Goal: Transaction & Acquisition: Purchase product/service

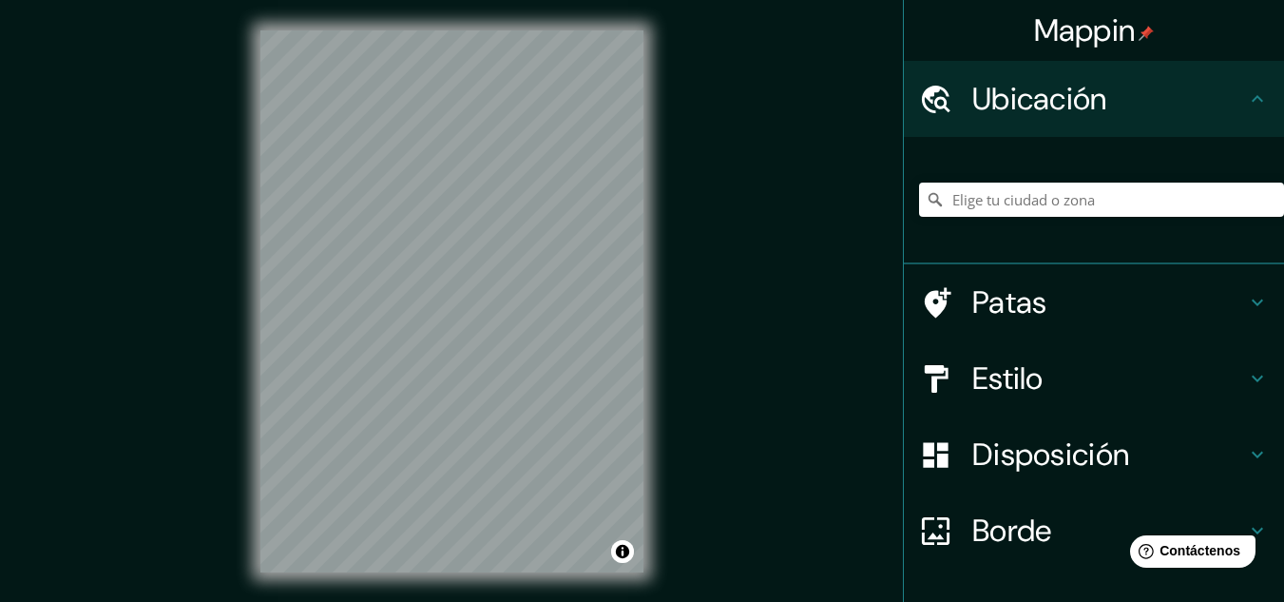
click at [1169, 111] on h4 "Ubicación" at bounding box center [1110, 99] width 274 height 38
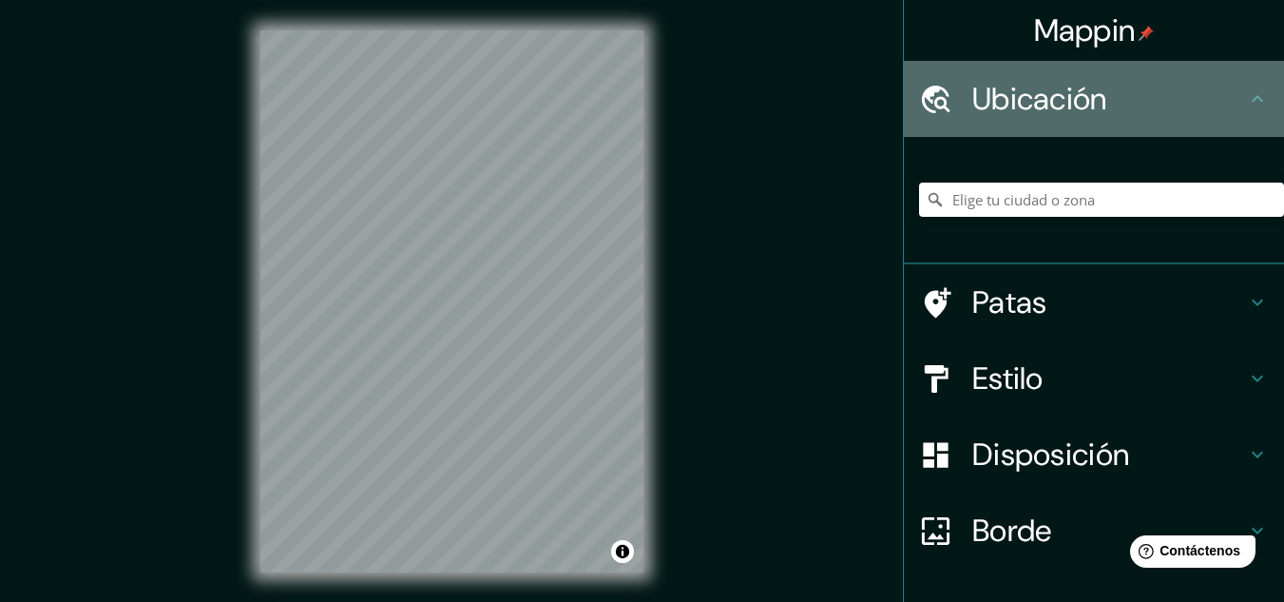
click at [1230, 97] on h4 "Ubicación" at bounding box center [1110, 99] width 274 height 38
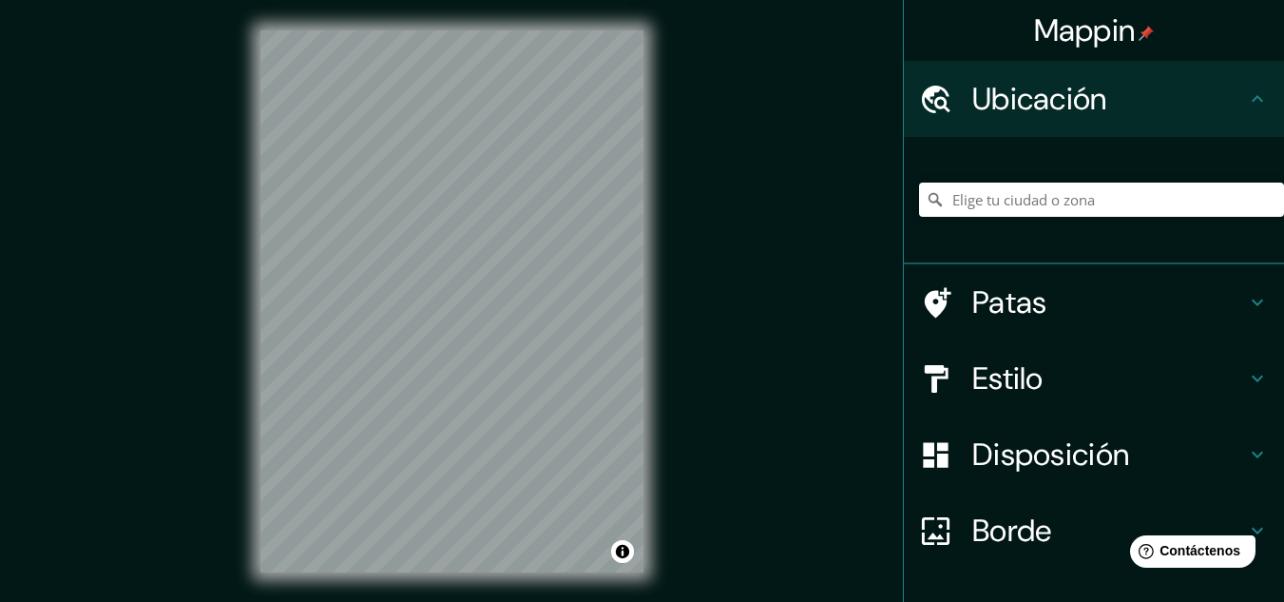
click at [1246, 95] on icon at bounding box center [1257, 98] width 23 height 23
click at [1049, 188] on input "Elige tu ciudad o zona" at bounding box center [1101, 200] width 365 height 34
click at [970, 202] on input "Elige tu ciudad o zona" at bounding box center [1101, 200] width 365 height 34
paste input "[PERSON_NAME] Av. 4040"
click at [1243, 195] on input "[GEOGRAPHIC_DATA][PERSON_NAME], [GEOGRAPHIC_DATA][PERSON_NAME] - [GEOGRAPHIC_DA…" at bounding box center [1101, 200] width 365 height 34
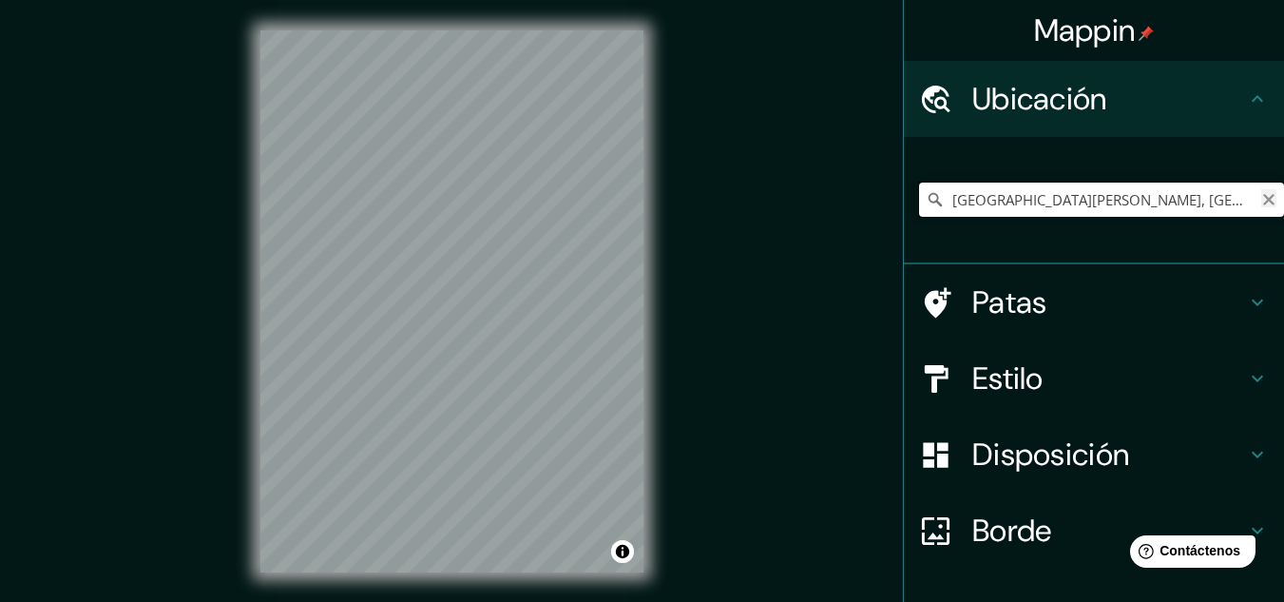
type input "[GEOGRAPHIC_DATA][PERSON_NAME], [GEOGRAPHIC_DATA][PERSON_NAME] - [GEOGRAPHIC_DA…"
click at [1262, 204] on icon "Claro" at bounding box center [1269, 199] width 15 height 15
click at [1140, 200] on input "Elige tu ciudad o zona" at bounding box center [1101, 200] width 365 height 34
paste input "[PERSON_NAME] Av. 4040"
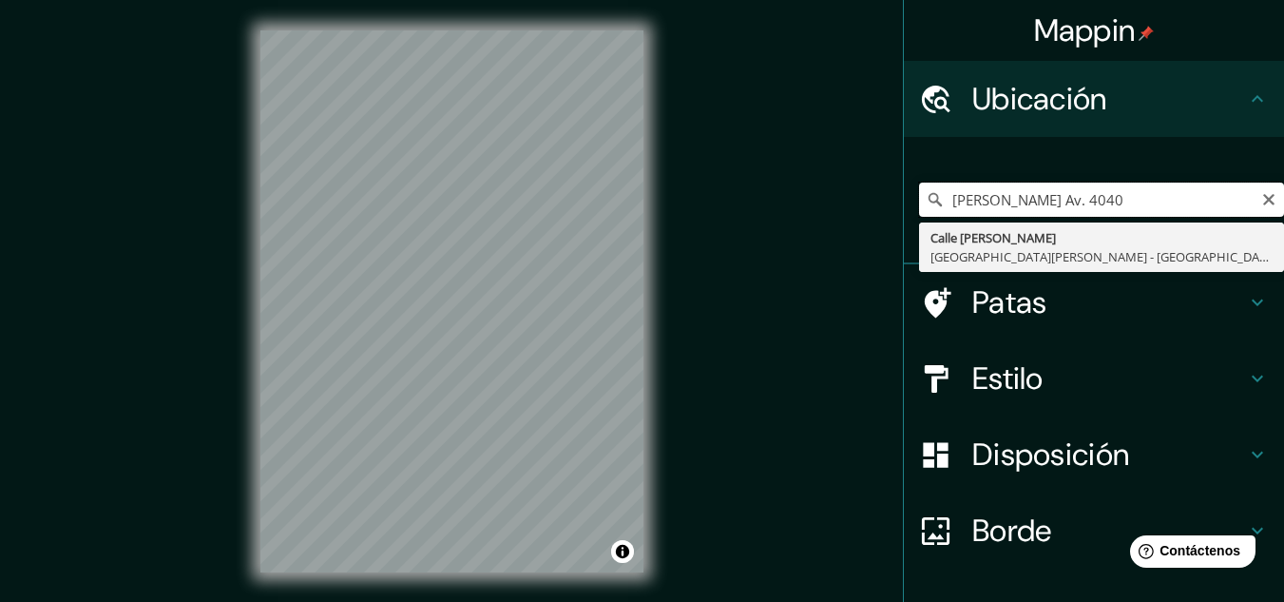
click at [1134, 204] on input "[PERSON_NAME] Av. 4040" at bounding box center [1101, 200] width 365 height 34
type input "[PERSON_NAME], [GEOGRAPHIC_DATA], C1429, [GEOGRAPHIC_DATA]"
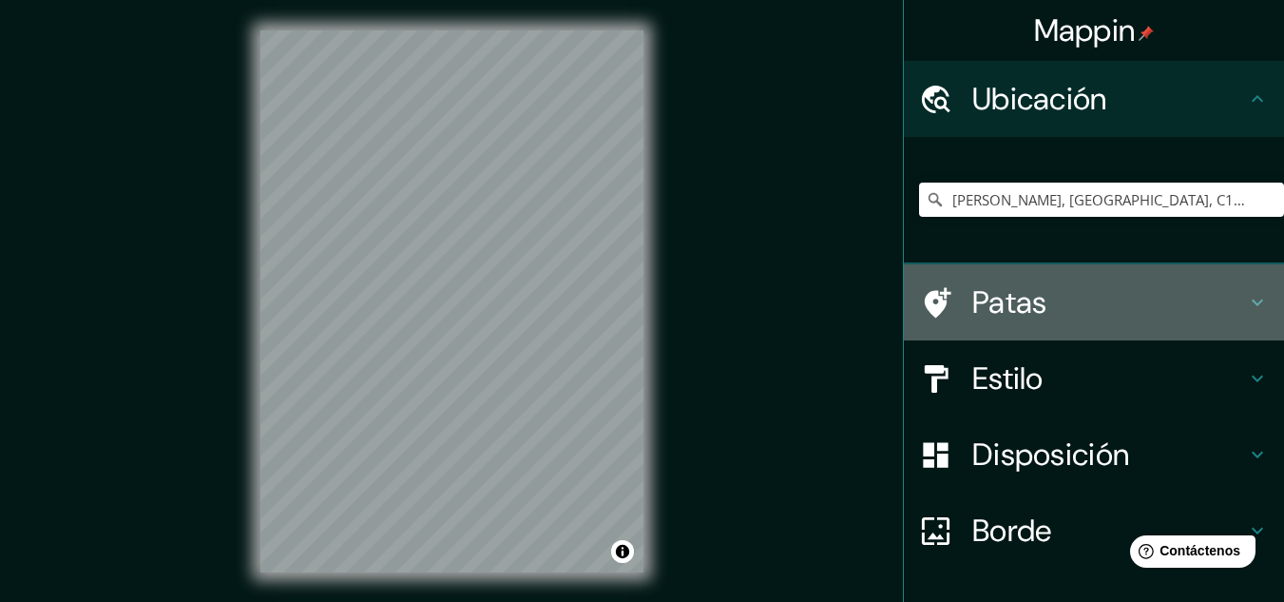
click at [1215, 313] on h4 "Patas" at bounding box center [1110, 302] width 274 height 38
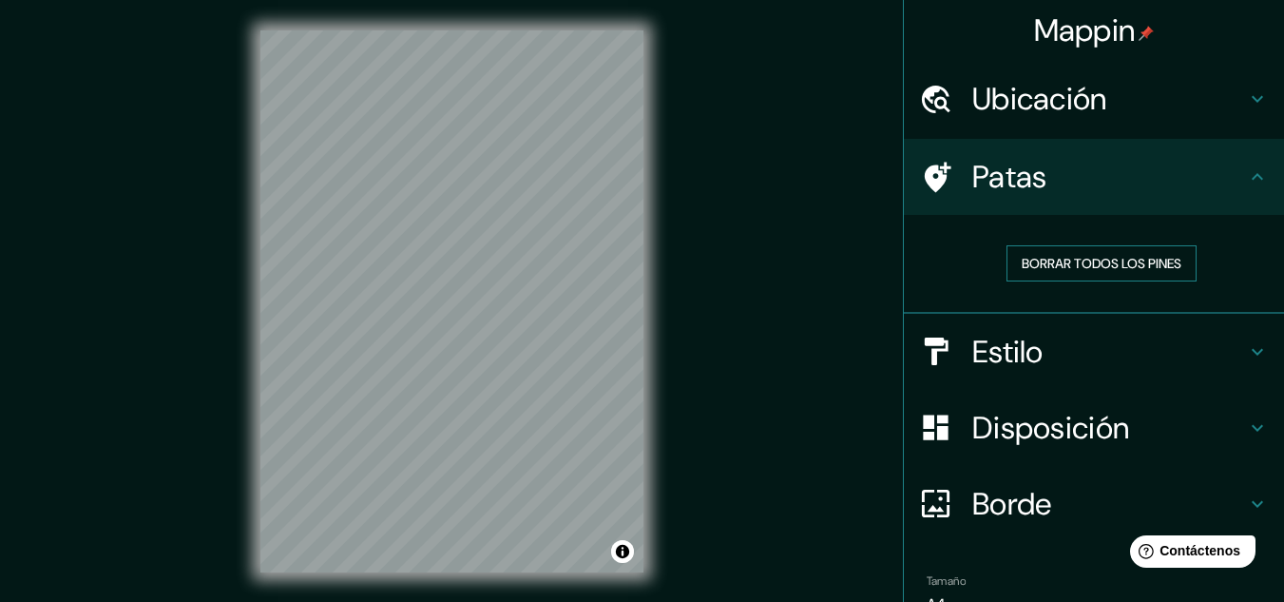
click at [1142, 258] on font "Borrar todos los pines" at bounding box center [1102, 263] width 160 height 17
click at [1181, 178] on h4 "Patas" at bounding box center [1110, 177] width 274 height 38
click at [1256, 179] on div "Patas" at bounding box center [1094, 177] width 380 height 76
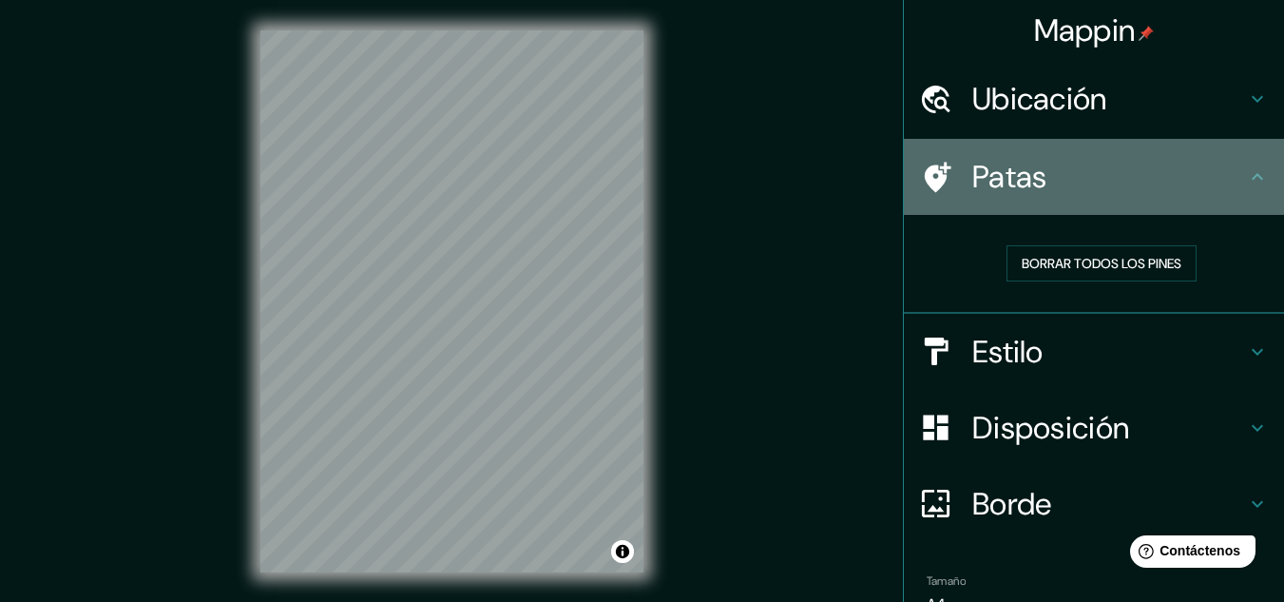
click at [1252, 178] on icon at bounding box center [1257, 176] width 11 height 7
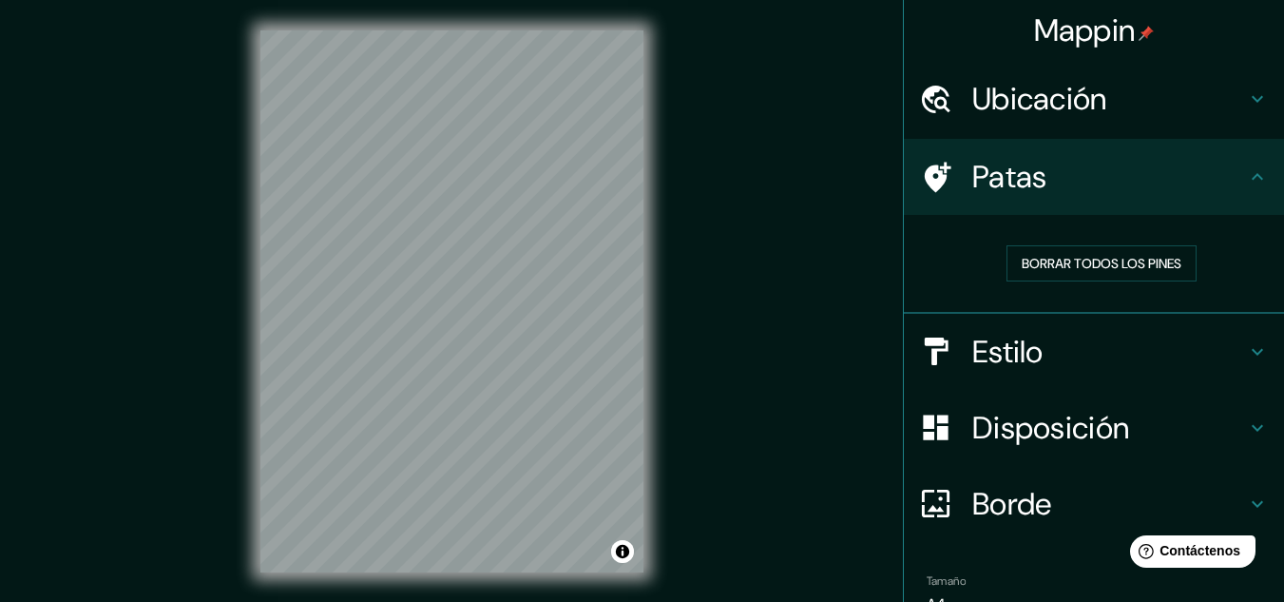
click at [1249, 356] on icon at bounding box center [1257, 351] width 23 height 23
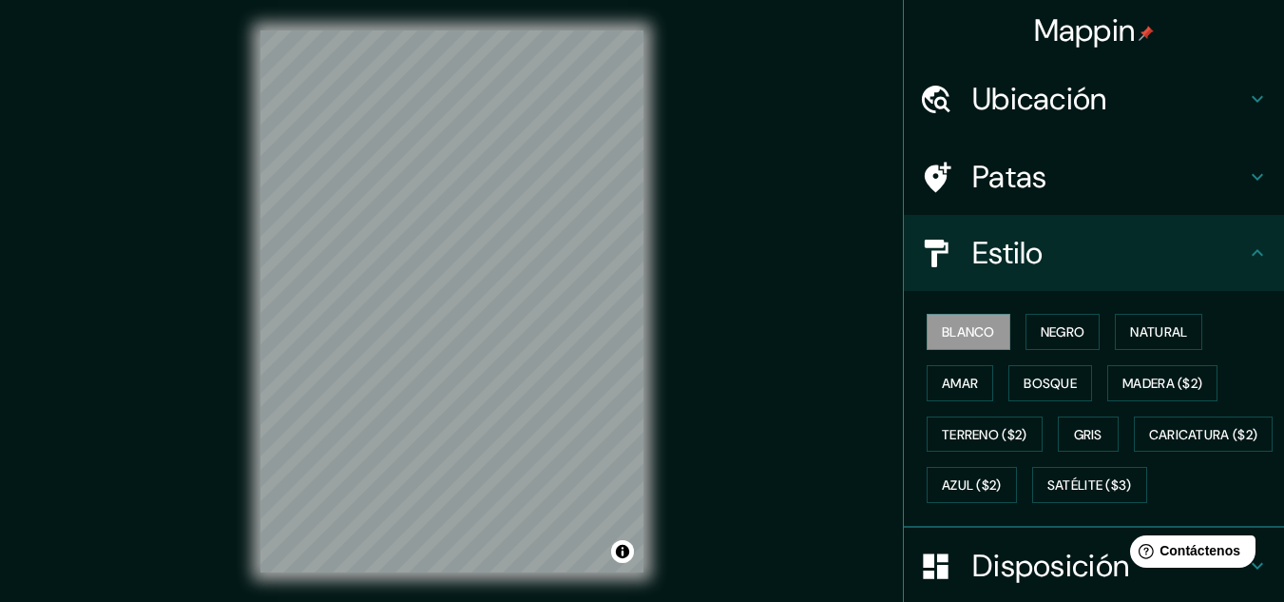
click at [1127, 188] on h4 "Patas" at bounding box center [1110, 177] width 274 height 38
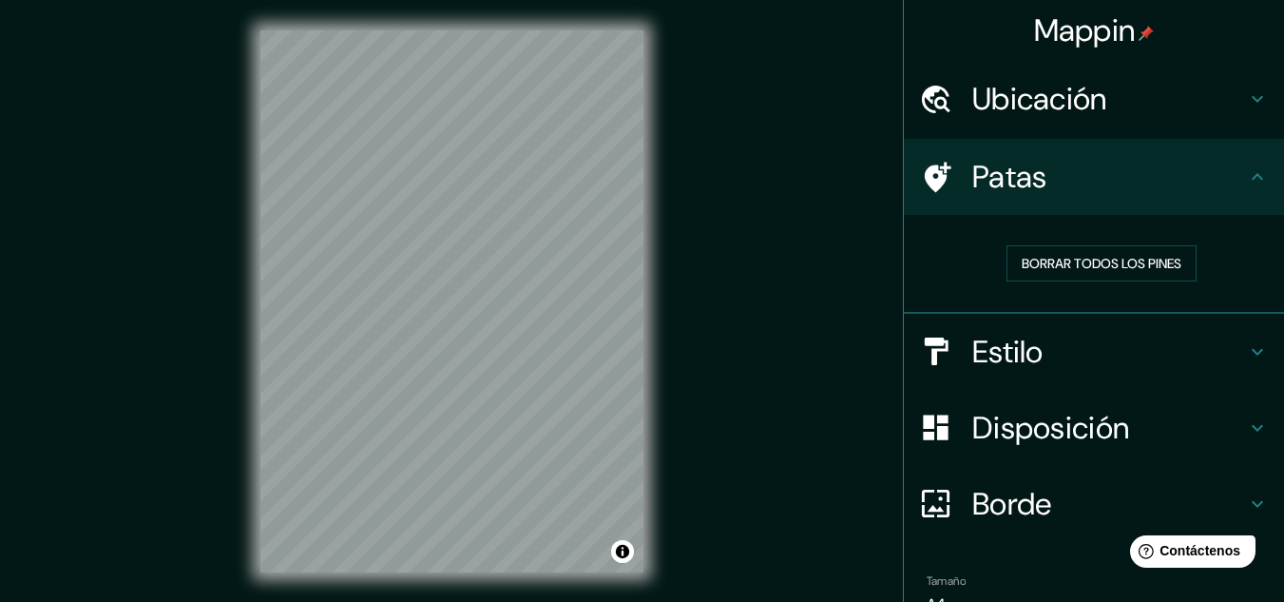
click at [1205, 182] on h4 "Patas" at bounding box center [1110, 177] width 274 height 38
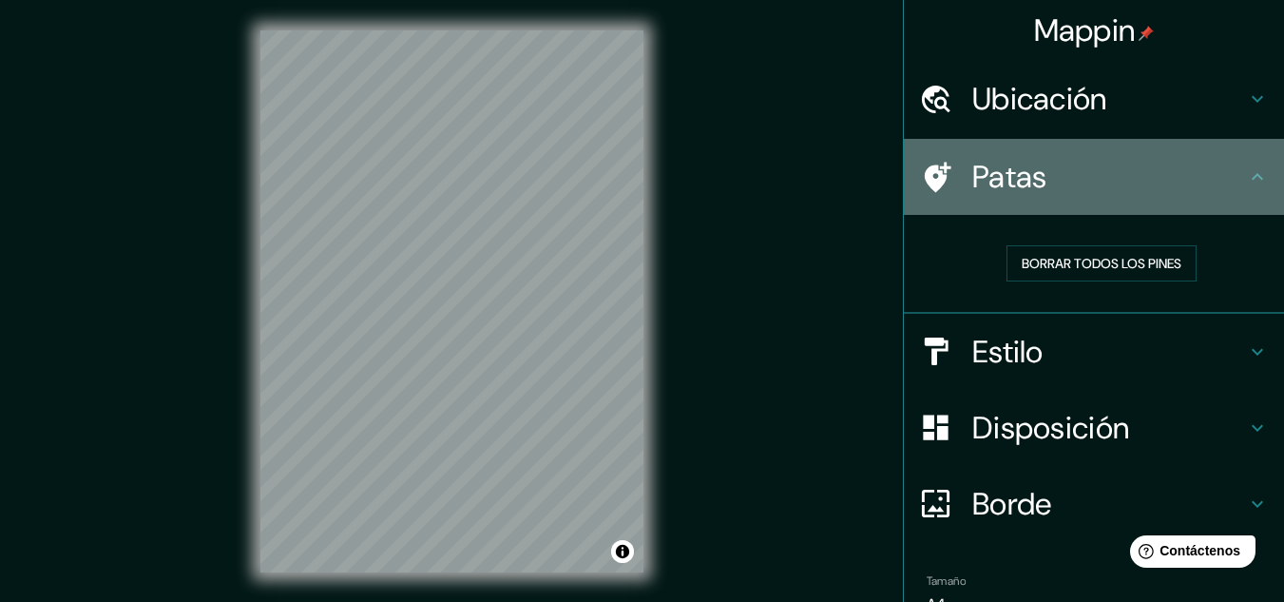
click at [1246, 175] on icon at bounding box center [1257, 176] width 23 height 23
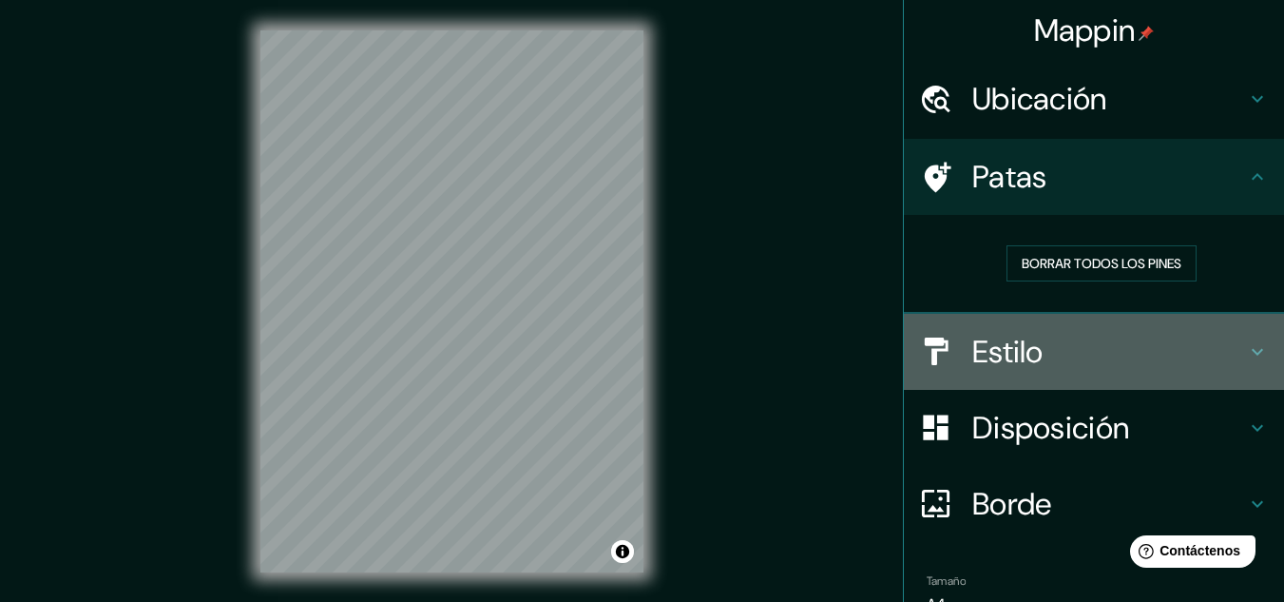
click at [1222, 335] on h4 "Estilo" at bounding box center [1110, 352] width 274 height 38
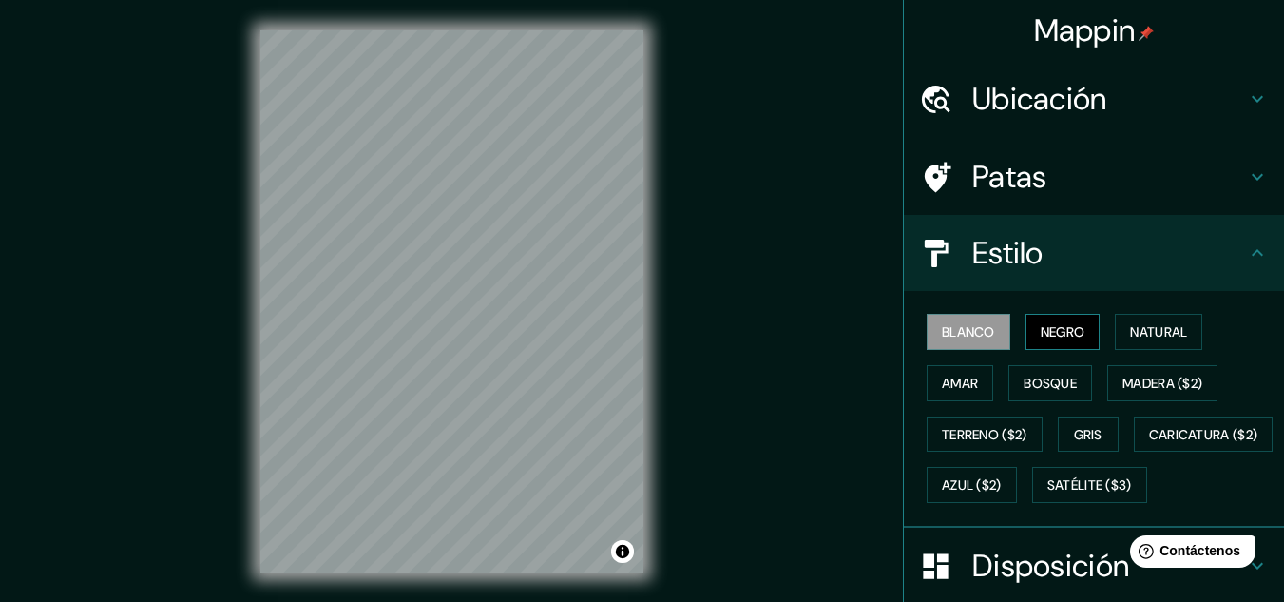
click at [1046, 331] on font "Negro" at bounding box center [1063, 331] width 45 height 17
click at [1130, 326] on font "Natural" at bounding box center [1158, 331] width 57 height 17
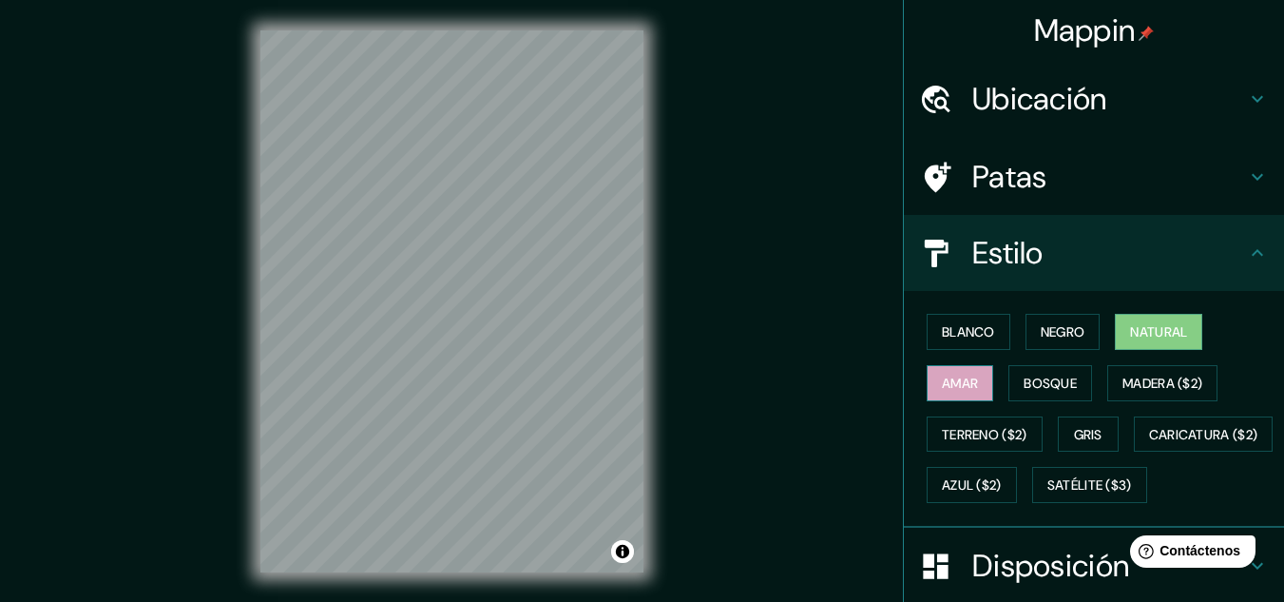
click at [942, 395] on button "Amar" at bounding box center [960, 383] width 67 height 36
click at [1055, 395] on button "Bosque" at bounding box center [1051, 383] width 84 height 36
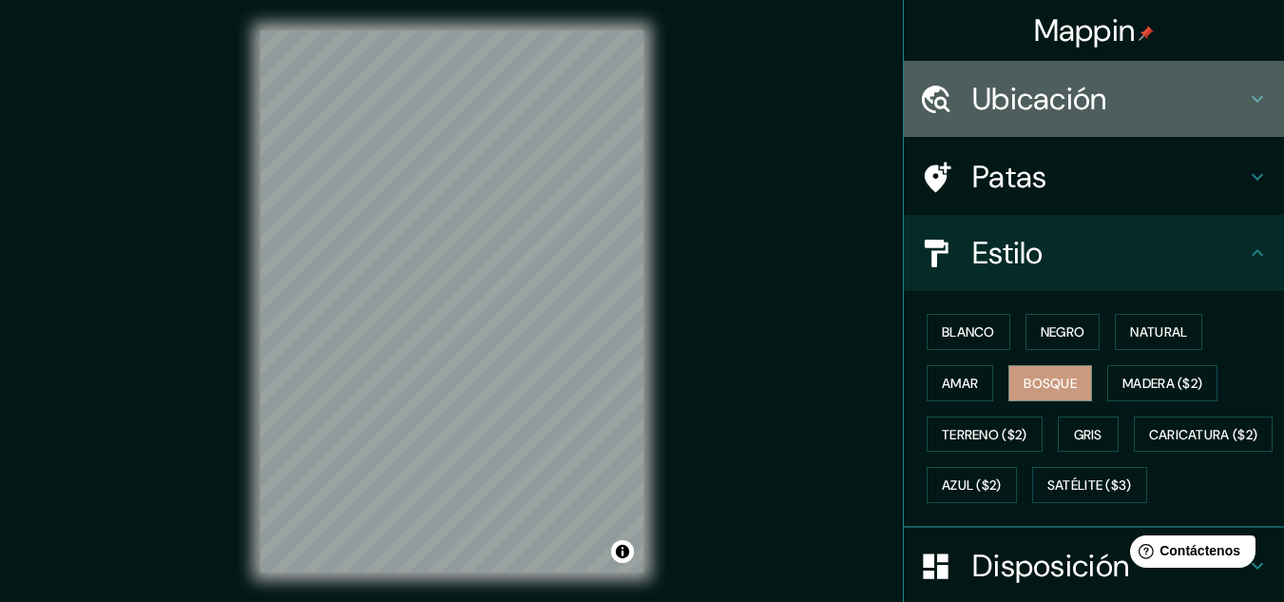
click at [1103, 96] on h4 "Ubicación" at bounding box center [1110, 99] width 274 height 38
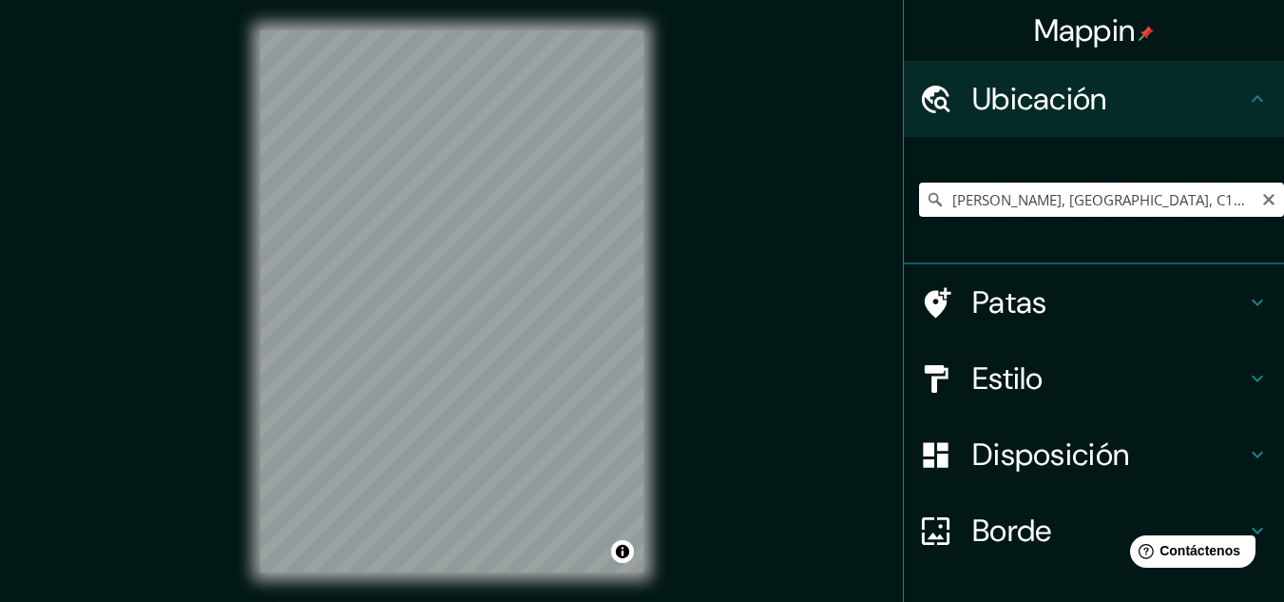
click at [1107, 199] on input "[PERSON_NAME], [GEOGRAPHIC_DATA], C1429, [GEOGRAPHIC_DATA]" at bounding box center [1101, 200] width 365 height 34
click at [1234, 195] on input "[PERSON_NAME], [GEOGRAPHIC_DATA], C1429, [GEOGRAPHIC_DATA]" at bounding box center [1101, 200] width 365 height 34
click at [1236, 201] on input "[PERSON_NAME], [GEOGRAPHIC_DATA], C1429, [GEOGRAPHIC_DATA]" at bounding box center [1101, 200] width 365 height 34
click at [1241, 205] on input "[PERSON_NAME], [GEOGRAPHIC_DATA], C1429, [GEOGRAPHIC_DATA]" at bounding box center [1101, 200] width 365 height 34
click at [1262, 199] on icon "Claro" at bounding box center [1269, 199] width 15 height 15
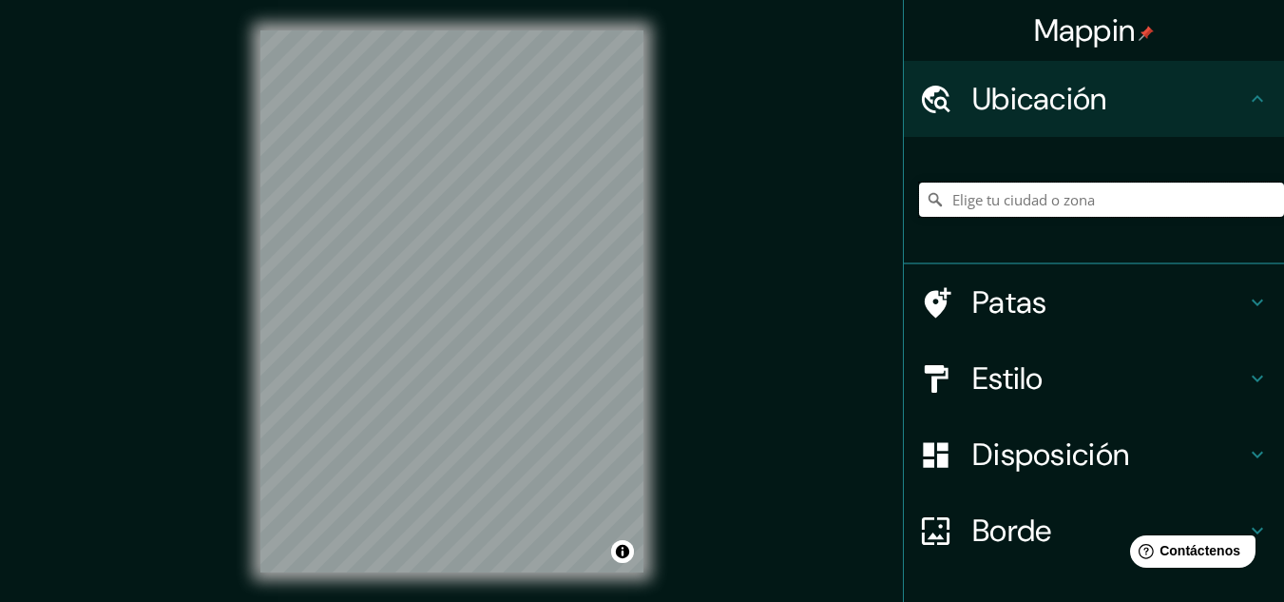
click at [1166, 201] on input "Elige tu ciudad o zona" at bounding box center [1101, 200] width 365 height 34
paste input "[PERSON_NAME] Av. 4040"
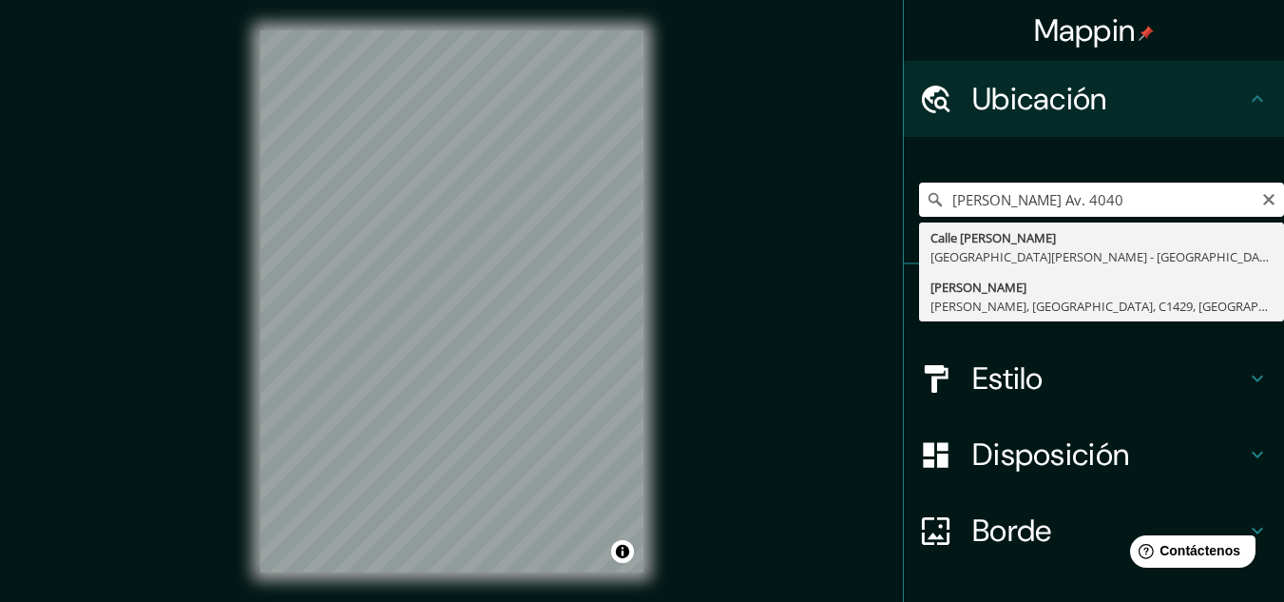
type input "[PERSON_NAME], [GEOGRAPHIC_DATA], C1429, [GEOGRAPHIC_DATA]"
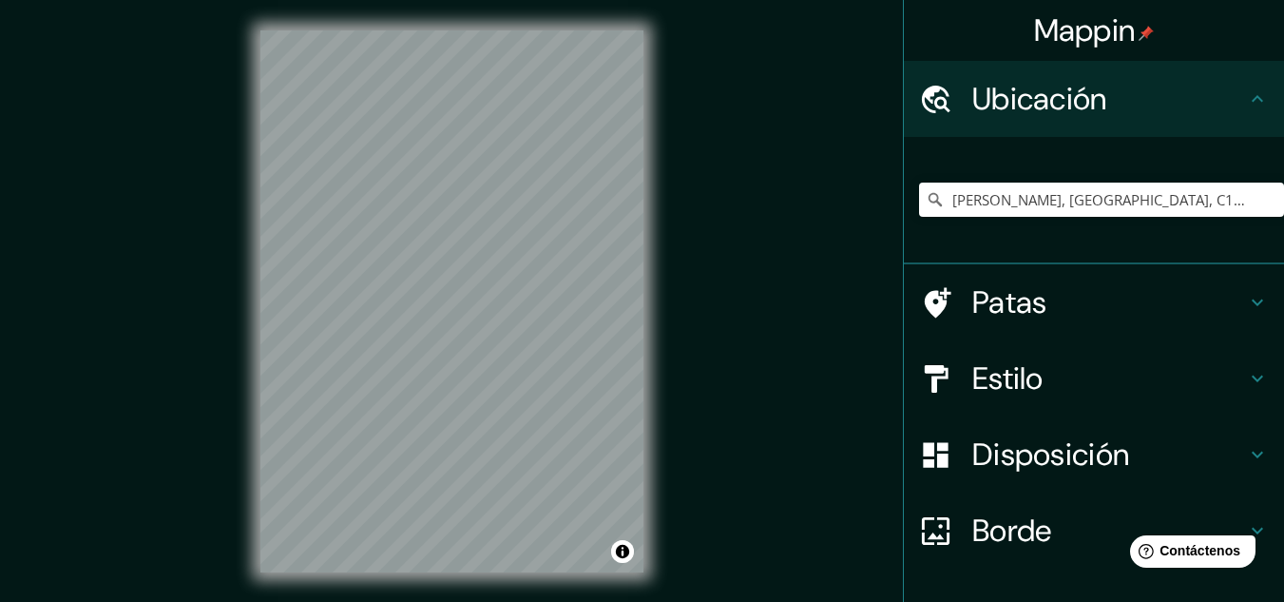
click at [721, 111] on div "Mappin Ubicación [PERSON_NAME], [GEOGRAPHIC_DATA], C1429, [GEOGRAPHIC_DATA] Pat…" at bounding box center [642, 316] width 1284 height 633
click at [737, 236] on div "Mappin Ubicación [PERSON_NAME], [GEOGRAPHIC_DATA], C1429, [GEOGRAPHIC_DATA] Pat…" at bounding box center [642, 316] width 1284 height 633
click at [1076, 375] on h4 "Estilo" at bounding box center [1110, 378] width 274 height 38
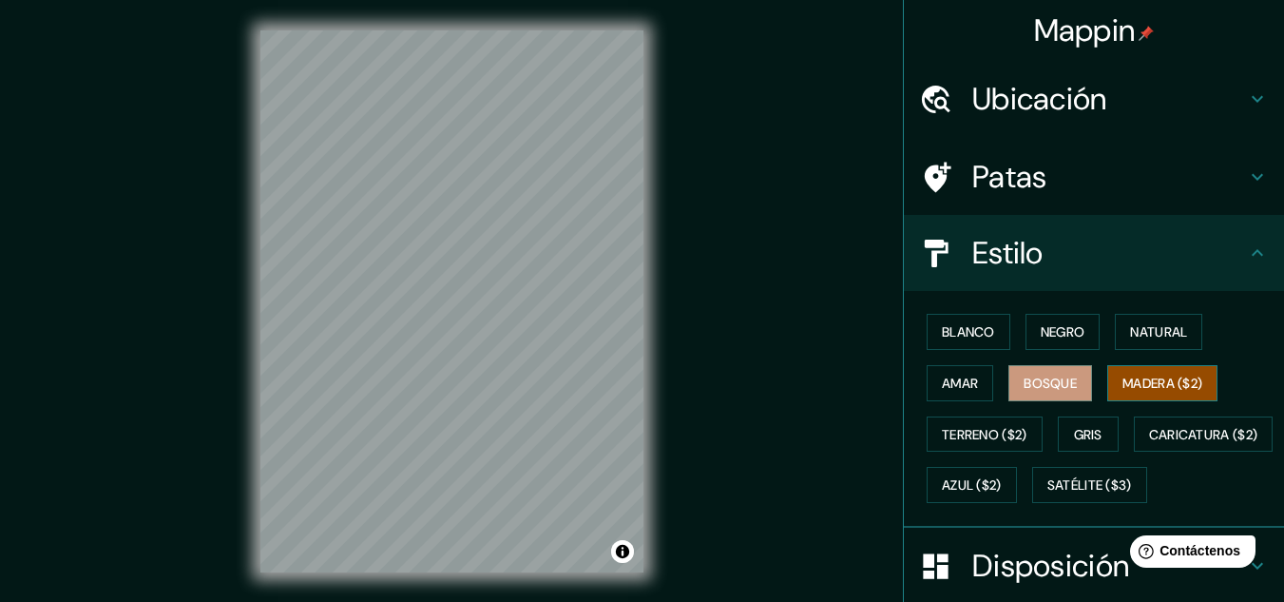
click at [1131, 376] on font "Madera ($2)" at bounding box center [1163, 383] width 80 height 17
click at [1111, 381] on button "Madera ($2)" at bounding box center [1162, 383] width 110 height 36
click at [963, 331] on font "Blanco" at bounding box center [968, 331] width 53 height 17
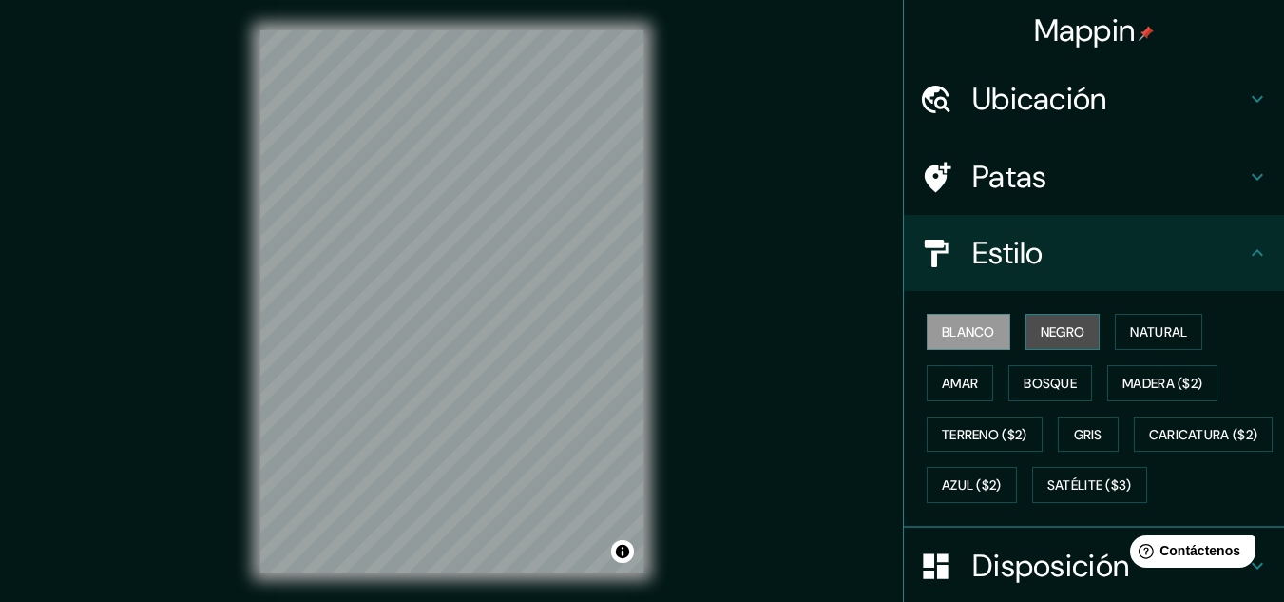
click at [1041, 337] on font "Negro" at bounding box center [1063, 331] width 45 height 17
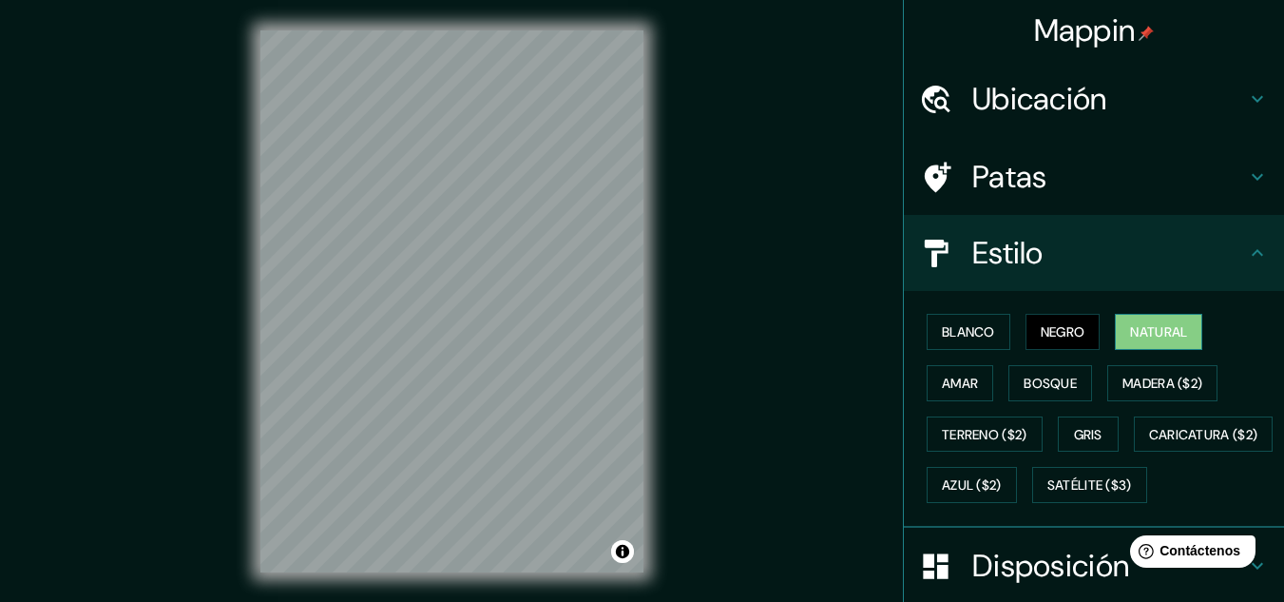
click at [1165, 342] on font "Natural" at bounding box center [1158, 331] width 57 height 25
